Goal: Information Seeking & Learning: Learn about a topic

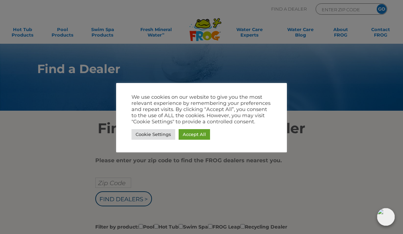
click at [193, 194] on div at bounding box center [201, 117] width 403 height 234
click at [70, 160] on div at bounding box center [201, 117] width 403 height 234
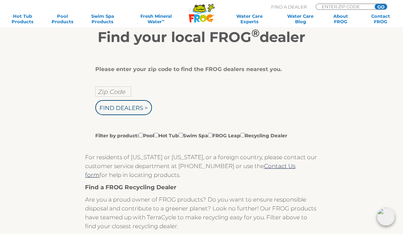
scroll to position [91, 0]
click at [26, 21] on link "Hot Tub Products" at bounding box center [22, 18] width 31 height 11
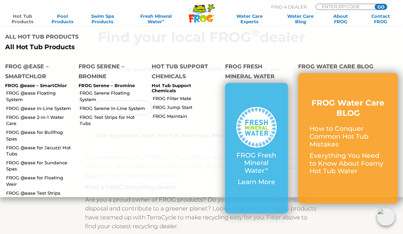
click at [88, 98] on link "FROG Serene Floating System" at bounding box center [113, 96] width 67 height 12
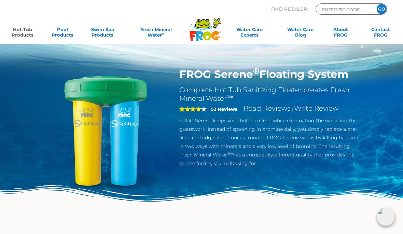
click at [22, 31] on link "Hot Tub Products" at bounding box center [22, 34] width 31 height 14
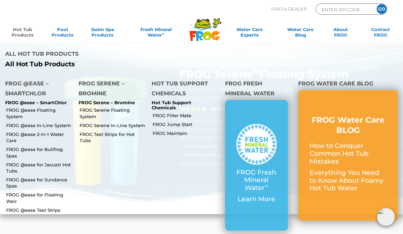
click at [26, 112] on link "FROG @ease Floating System" at bounding box center [39, 113] width 67 height 12
